Goal: Task Accomplishment & Management: Manage account settings

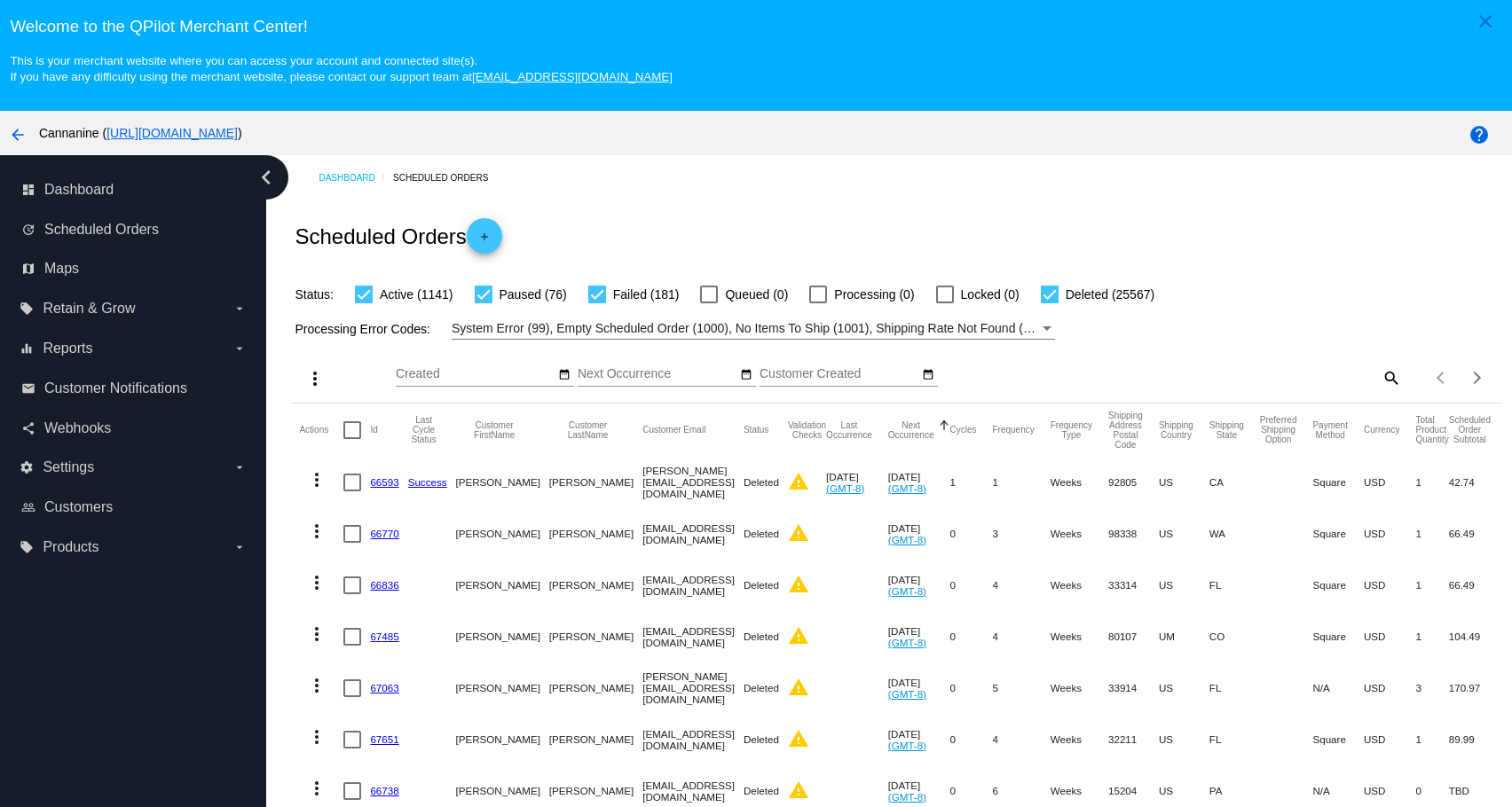
click at [1380, 380] on mat-icon "search" at bounding box center [1390, 377] width 21 height 28
click at [1242, 380] on input "Search" at bounding box center [1250, 374] width 301 height 14
paste input "[EMAIL_ADDRESS][DOMAIN_NAME]"
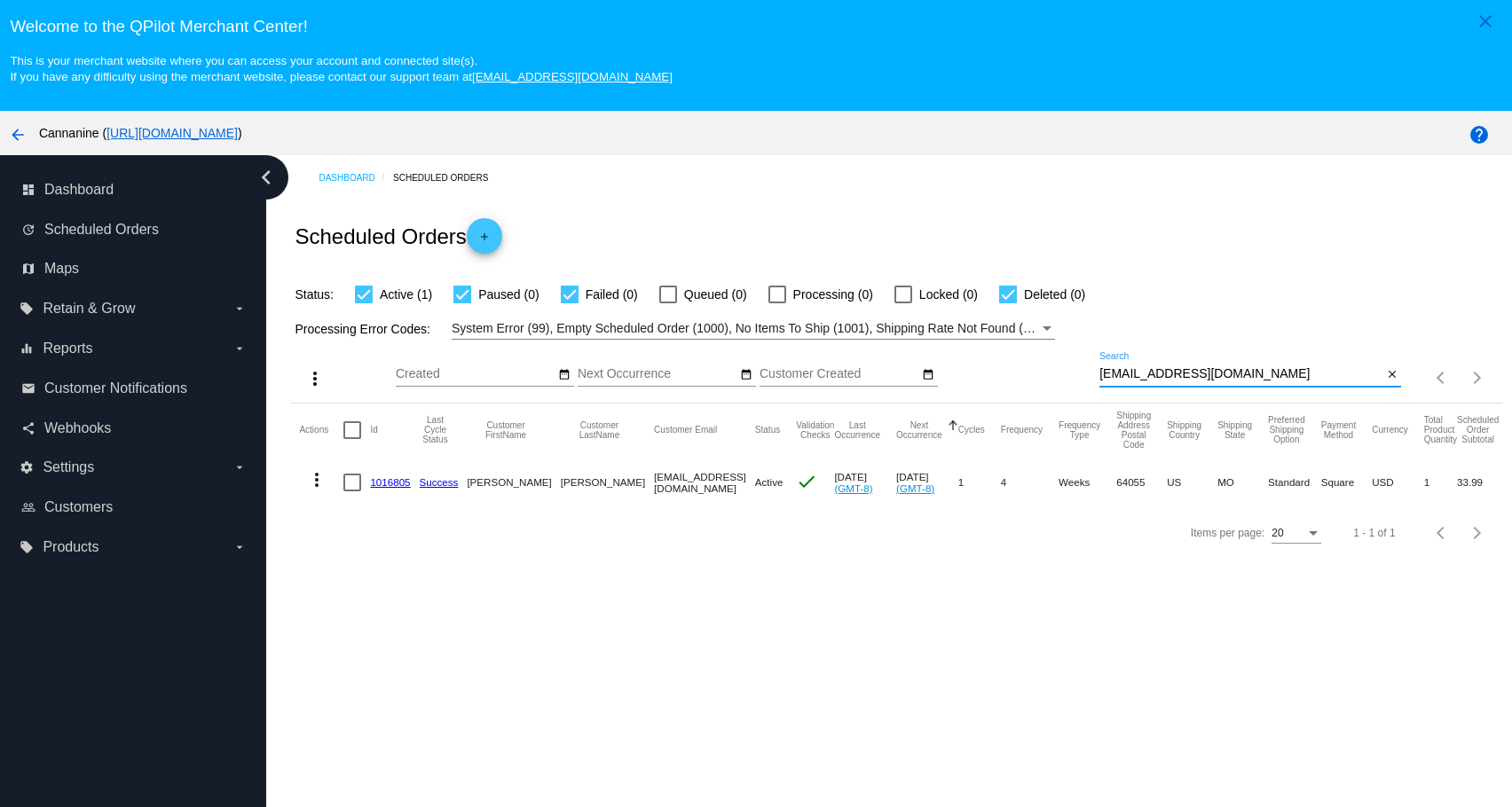
click at [314, 481] on mat-icon "more_vert" at bounding box center [316, 480] width 21 height 21
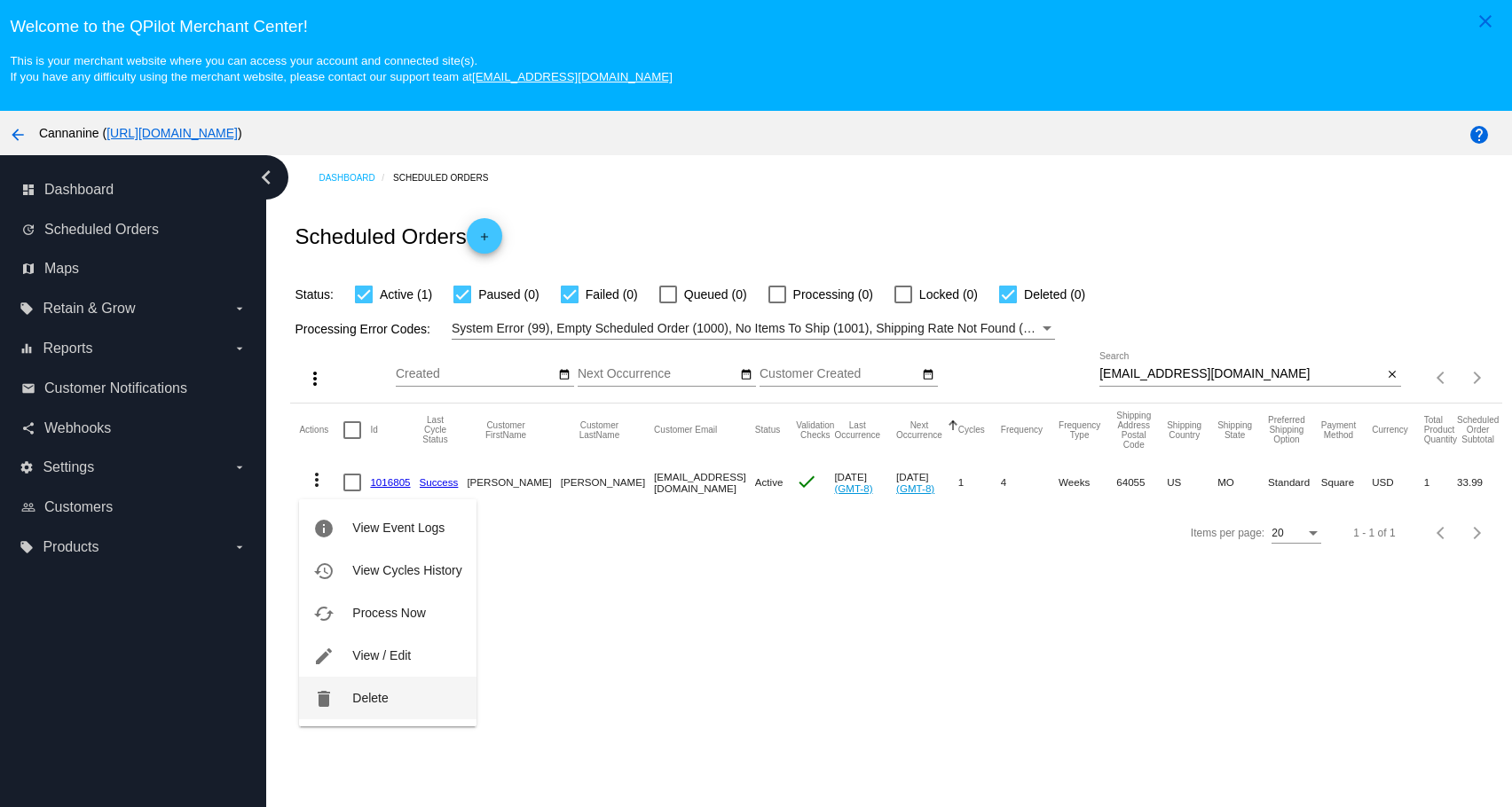
click at [357, 695] on span "Delete" at bounding box center [370, 699] width 36 height 14
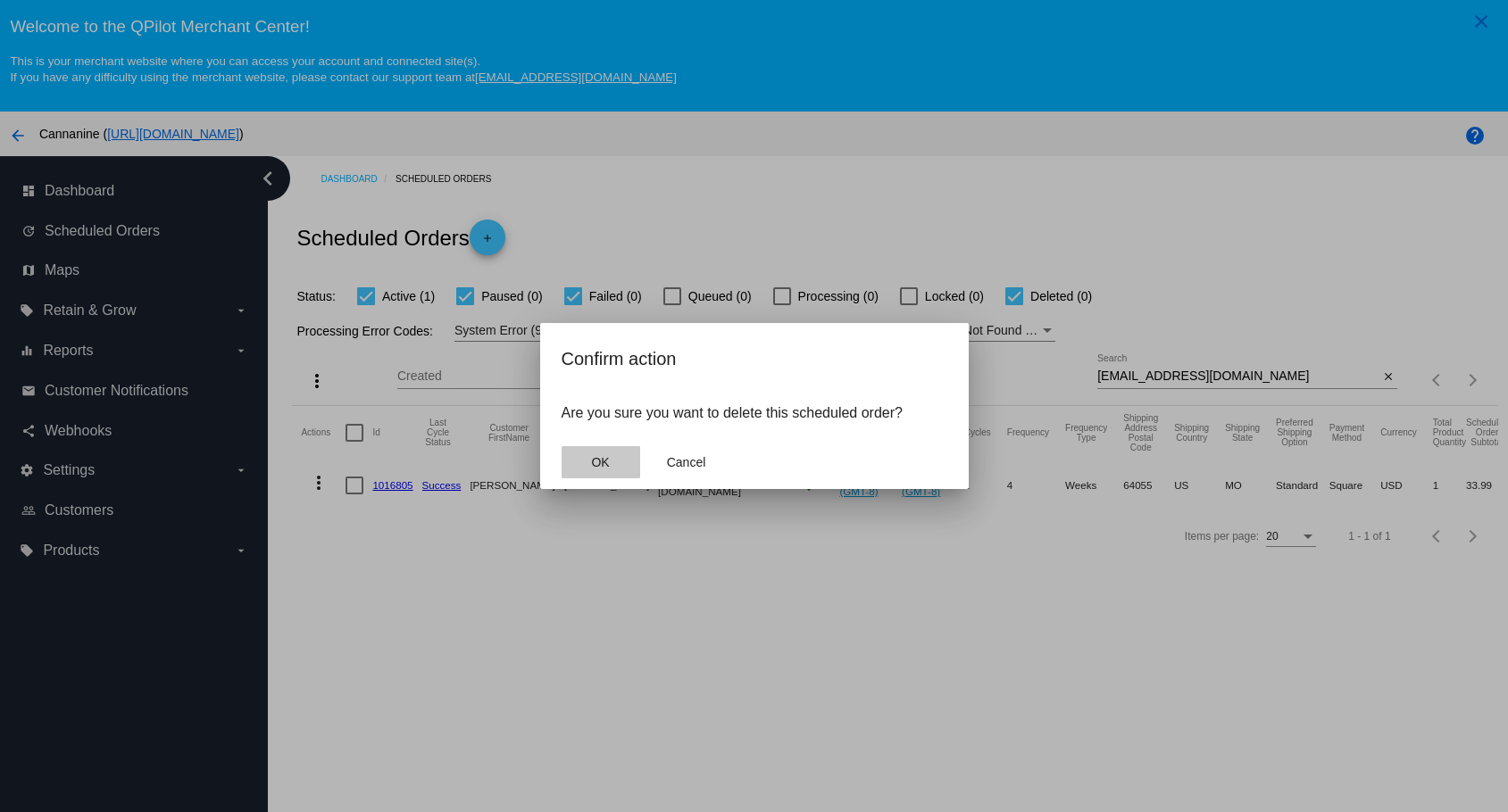
click at [591, 460] on button "OK" at bounding box center [601, 462] width 79 height 32
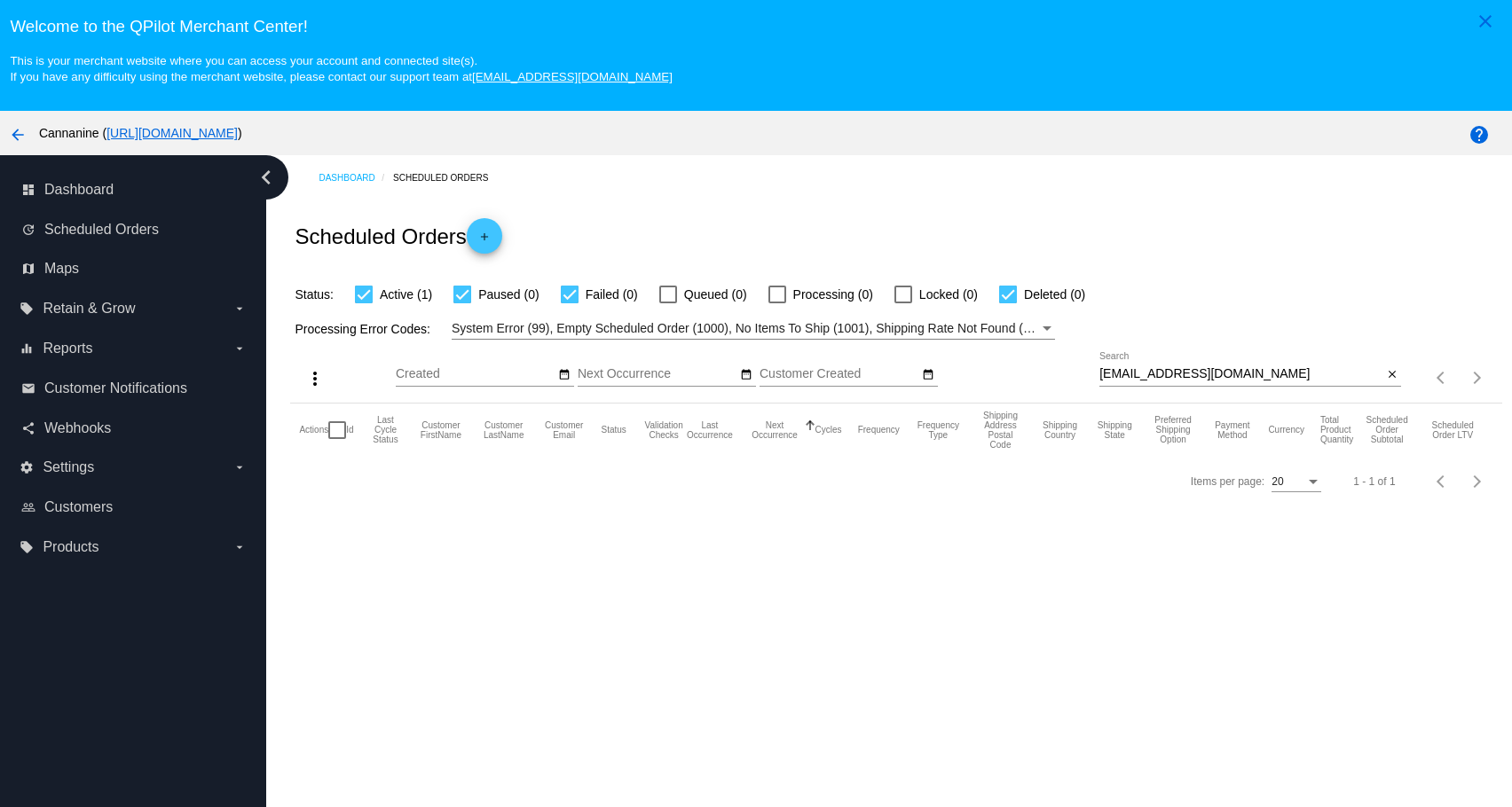
click at [1237, 387] on div "[EMAIL_ADDRESS][DOMAIN_NAME] Search" at bounding box center [1241, 369] width 283 height 35
click at [1240, 381] on input "[EMAIL_ADDRESS][DOMAIN_NAME]" at bounding box center [1241, 374] width 283 height 14
type input "[EMAIL_ADDRESS][DOMAIN_NAME]"
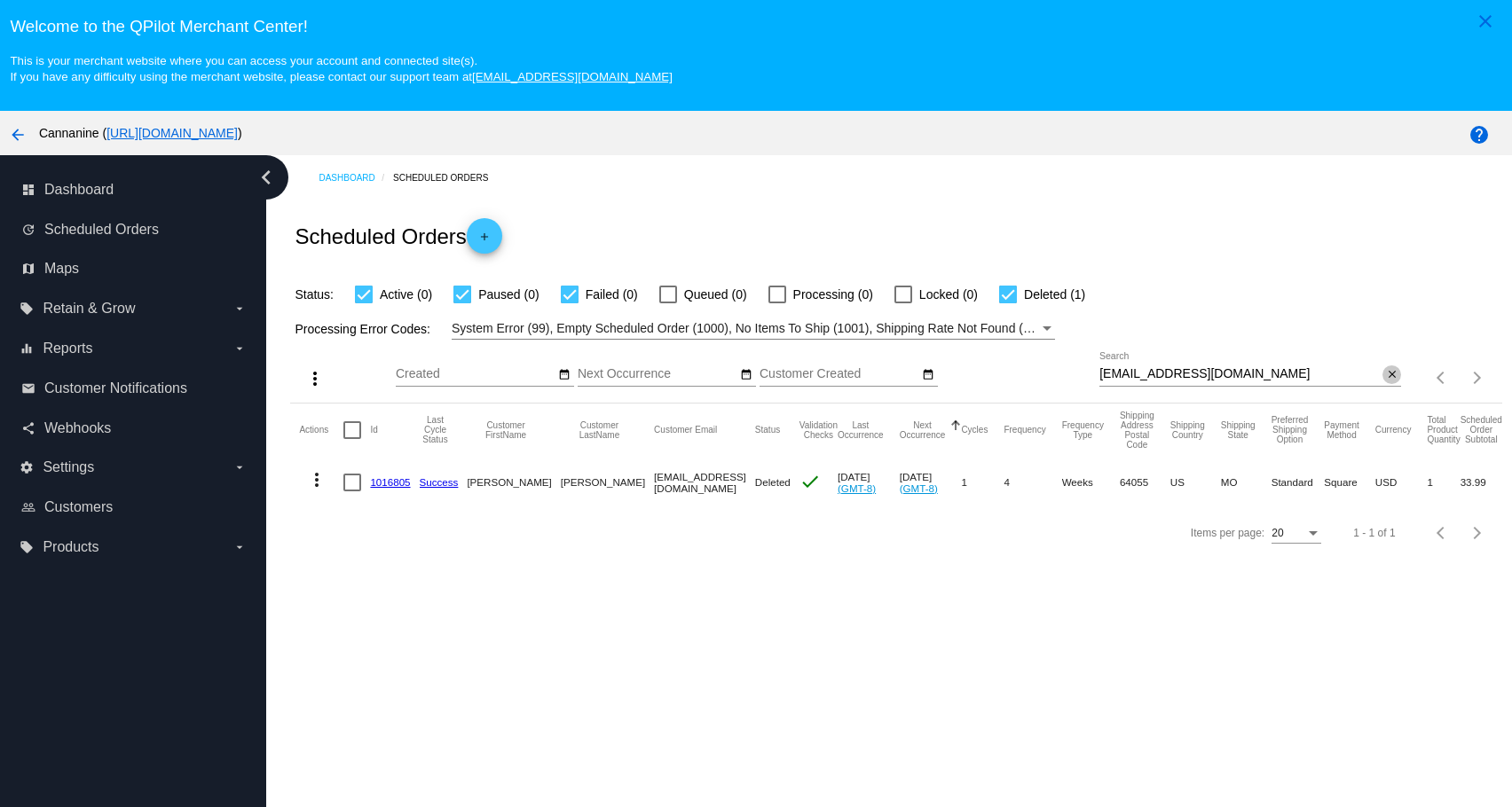
click at [1386, 375] on mat-icon "close" at bounding box center [1392, 375] width 12 height 14
